Goal: Task Accomplishment & Management: Use online tool/utility

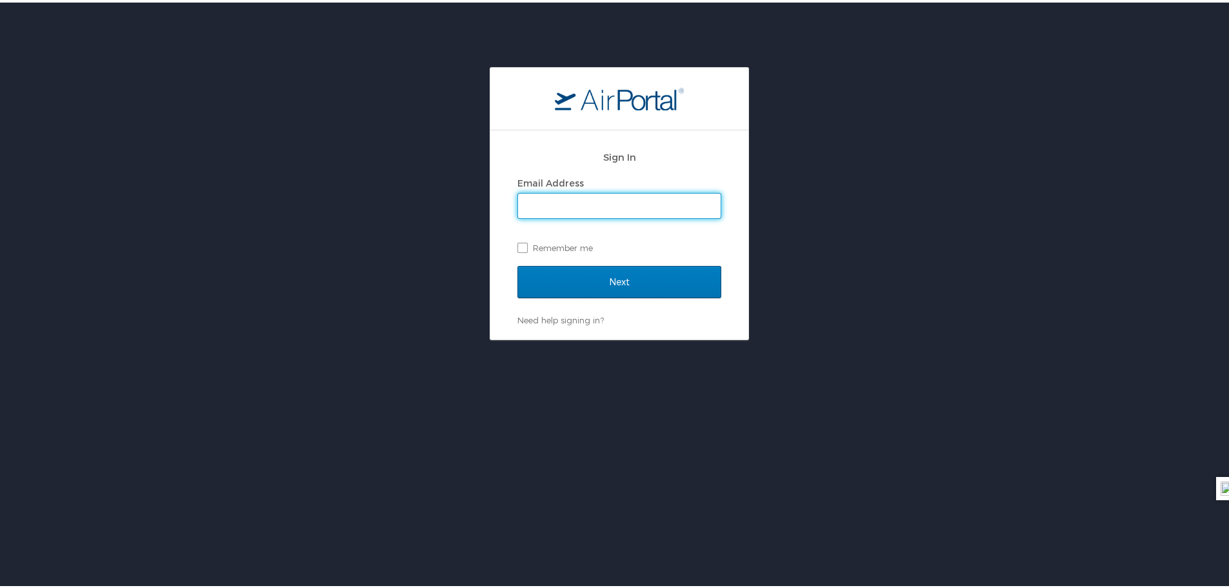
type input "[PERSON_NAME][EMAIL_ADDRESS][PERSON_NAME][DOMAIN_NAME]"
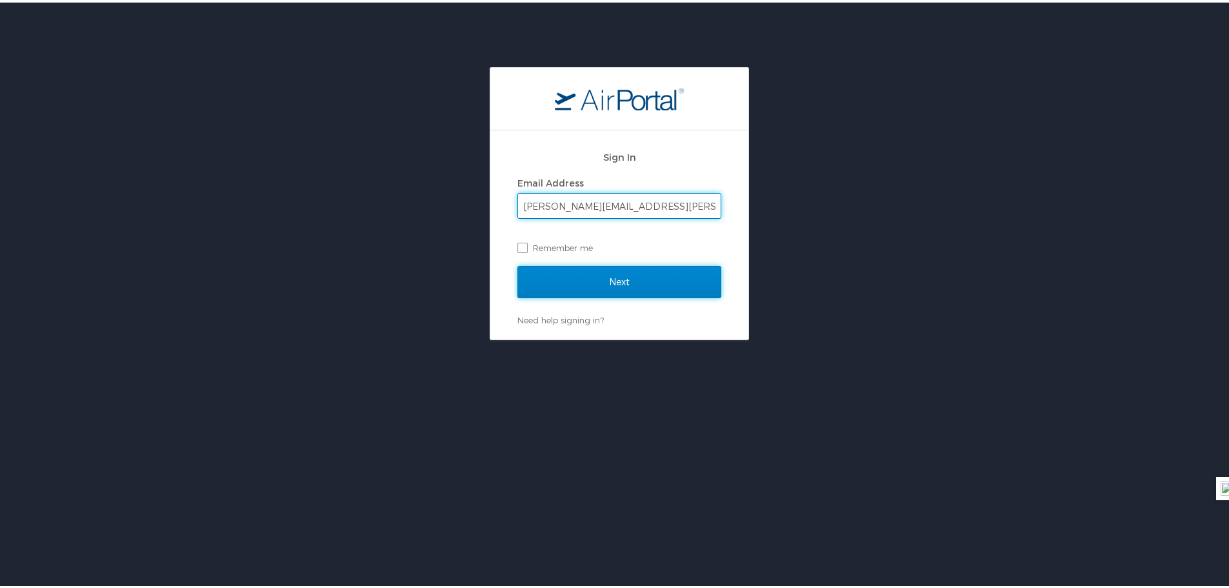
click at [573, 274] on input "Next" at bounding box center [619, 279] width 204 height 32
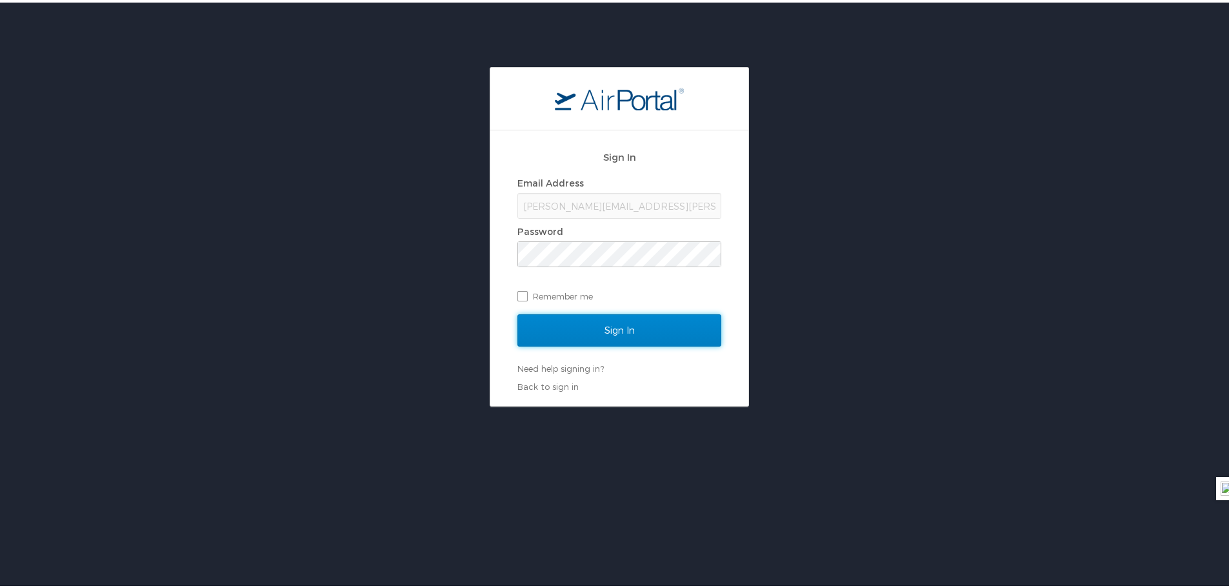
click at [640, 333] on input "Sign In" at bounding box center [619, 328] width 204 height 32
